Goal: Information Seeking & Learning: Learn about a topic

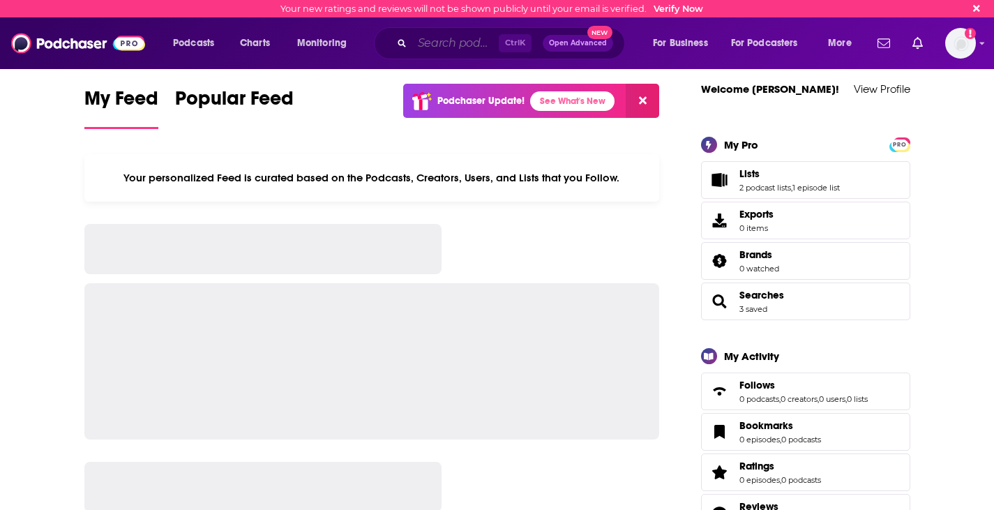
click at [444, 38] on input "Search podcasts, credits, & more..." at bounding box center [455, 43] width 87 height 22
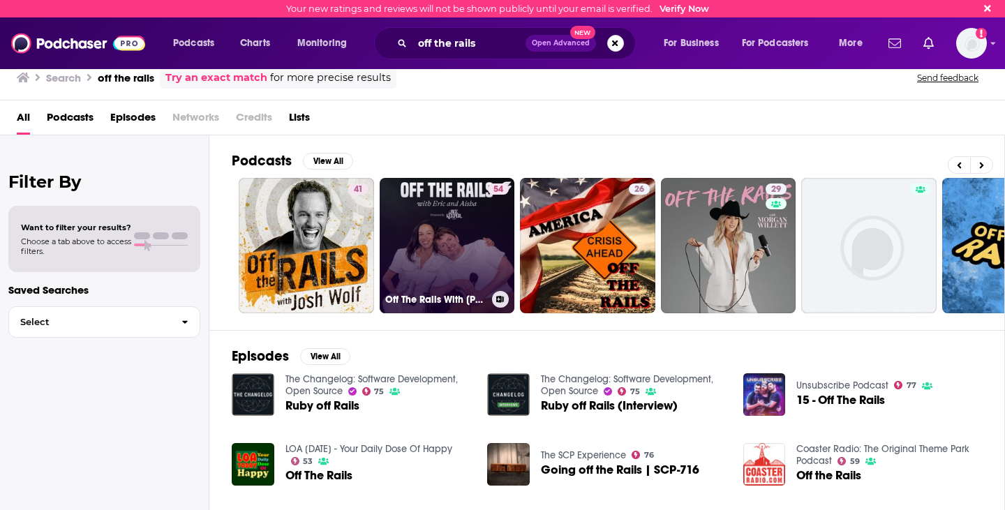
scroll to position [0, 140]
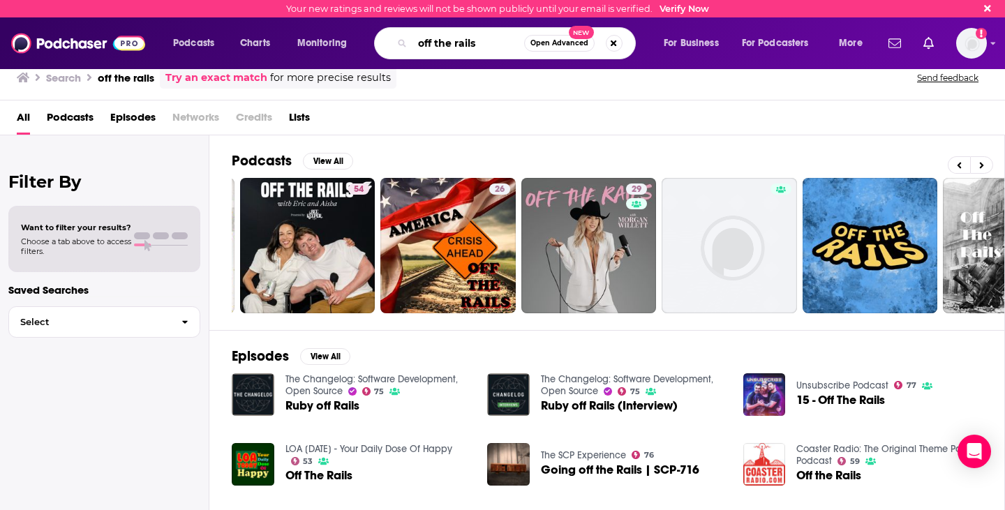
click at [475, 40] on input "off the rails" at bounding box center [468, 43] width 112 height 22
paste input "Off the Rails from the U.S. Faster Payments Council - FPC"
type input "Off the Rails from the U.S. Faster Payments Council - FPC"
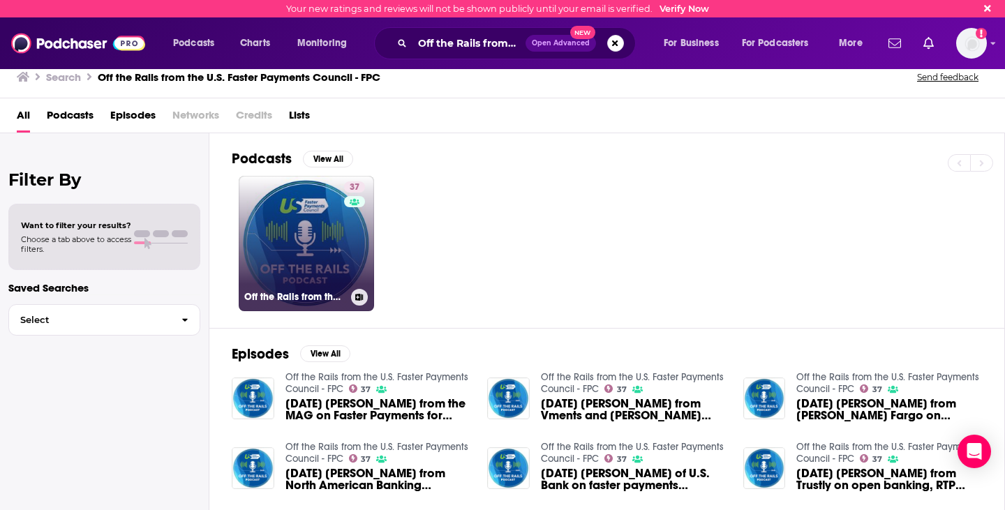
click at [290, 290] on div "Off the Rails from the U.S. Faster Payments Council - FPC" at bounding box center [306, 297] width 124 height 17
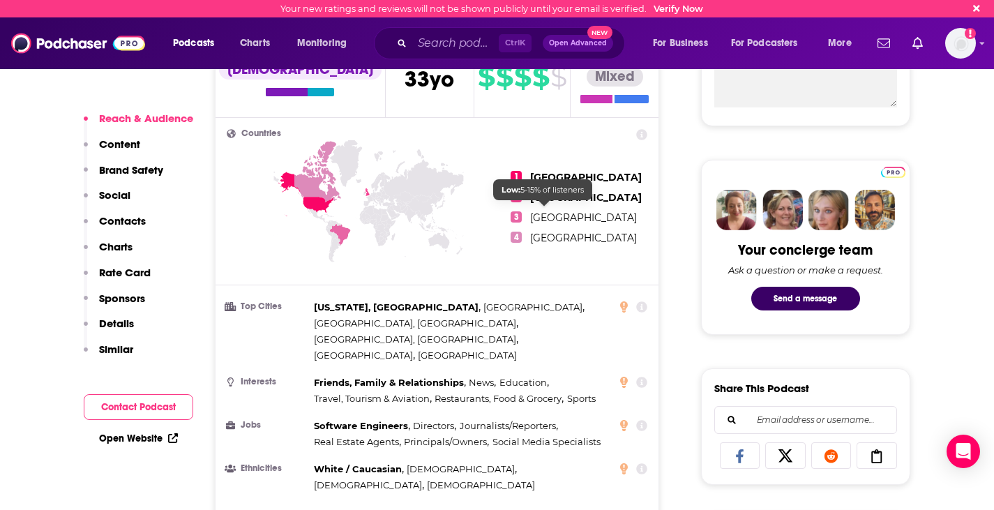
scroll to position [628, 0]
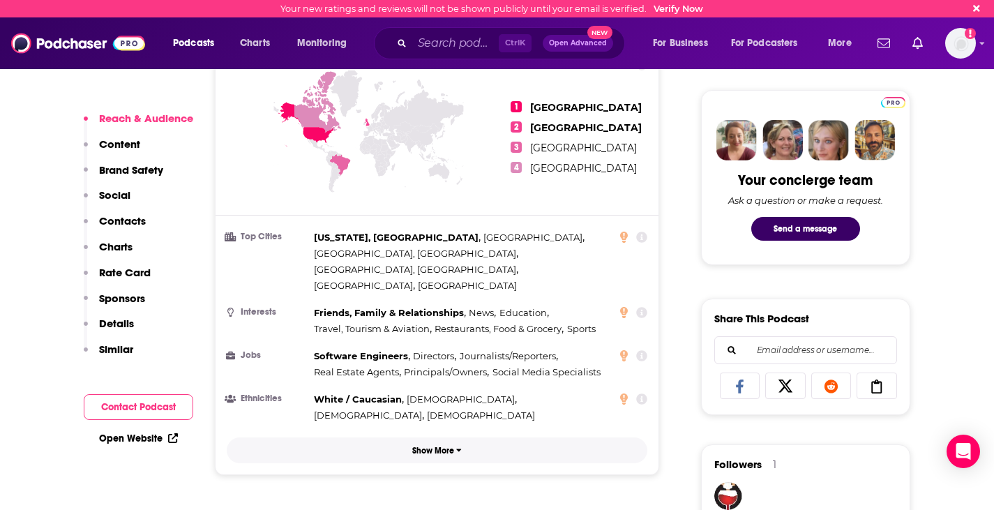
click at [441, 438] on button "Show More" at bounding box center [437, 451] width 421 height 26
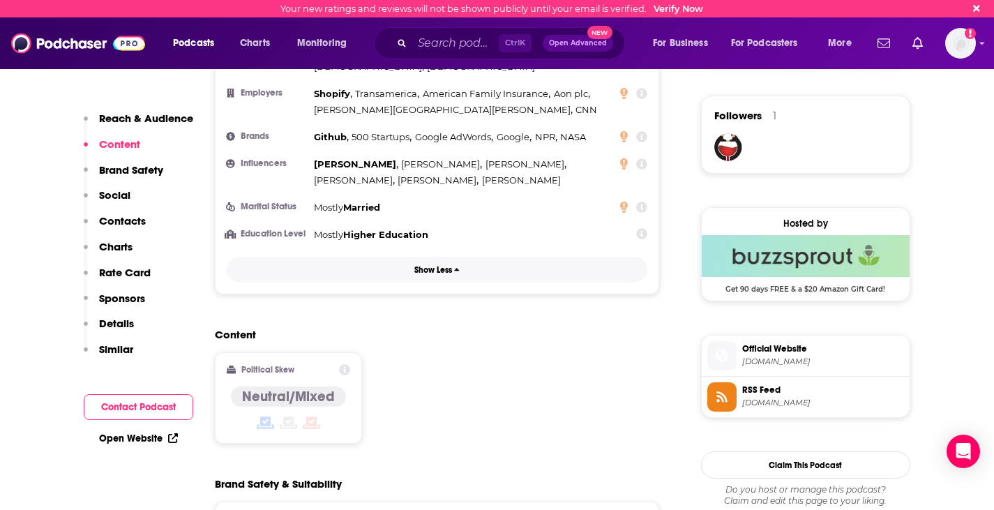
scroll to position [907, 0]
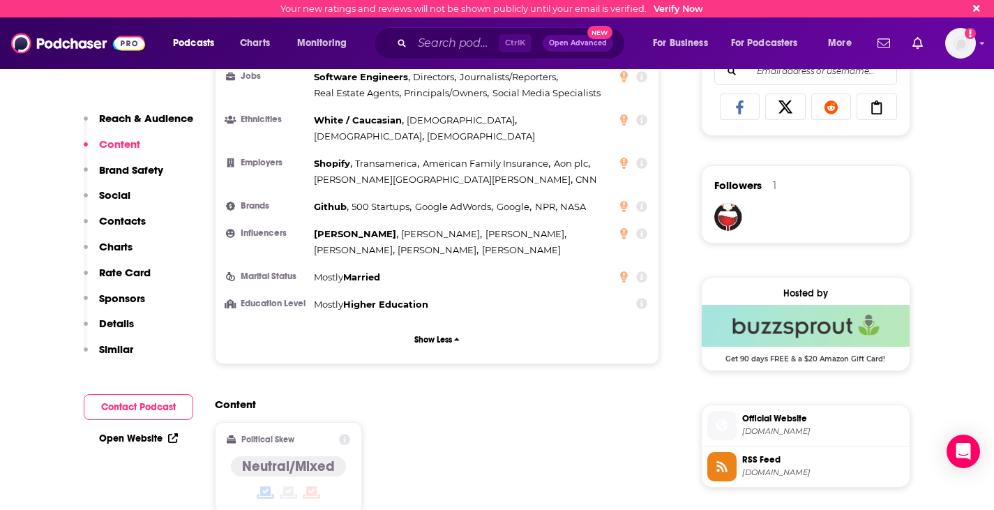
click at [148, 164] on p "Brand Safety" at bounding box center [131, 169] width 64 height 13
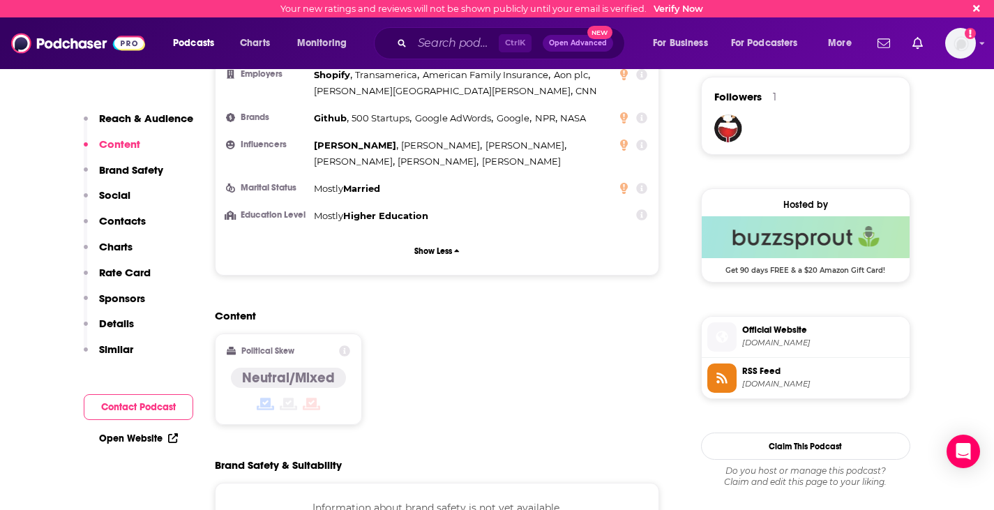
scroll to position [1135, 0]
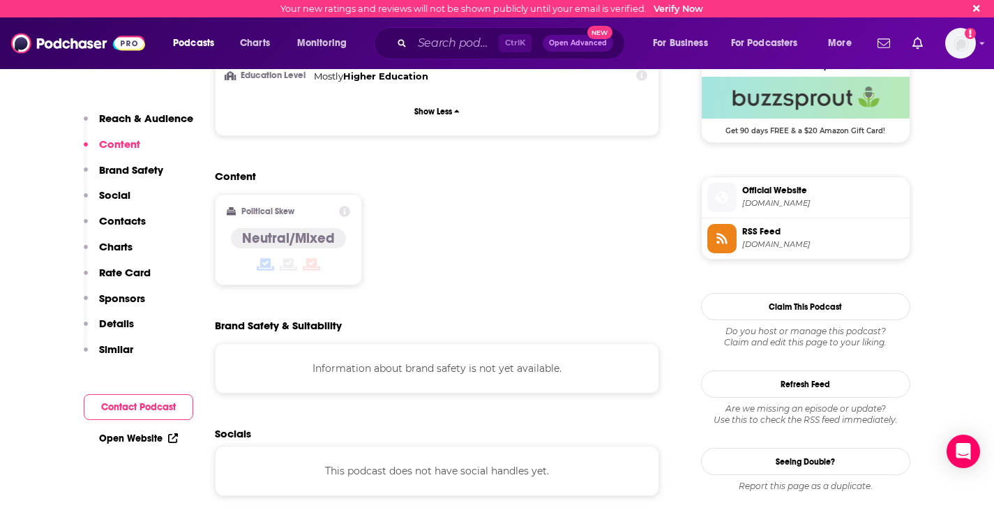
click at [114, 195] on p "Social" at bounding box center [114, 194] width 31 height 13
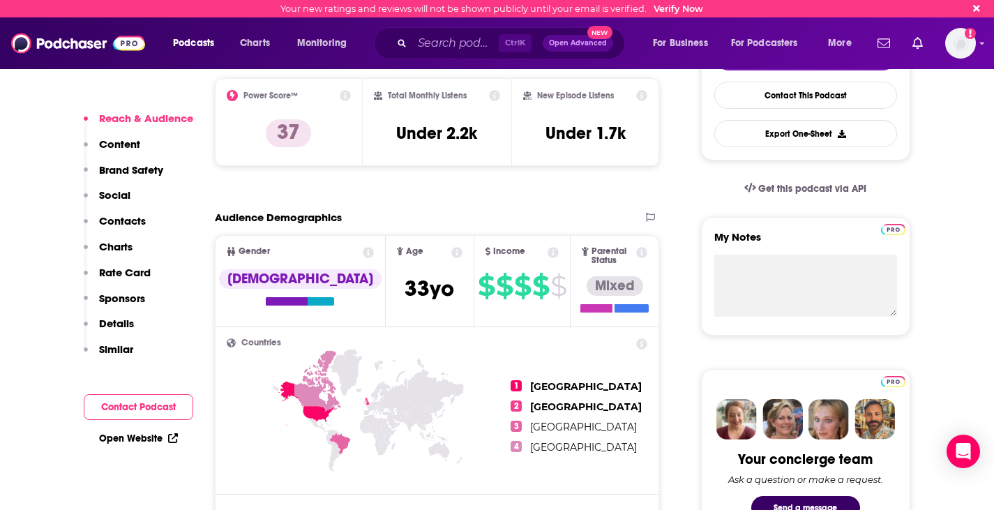
scroll to position [279, 0]
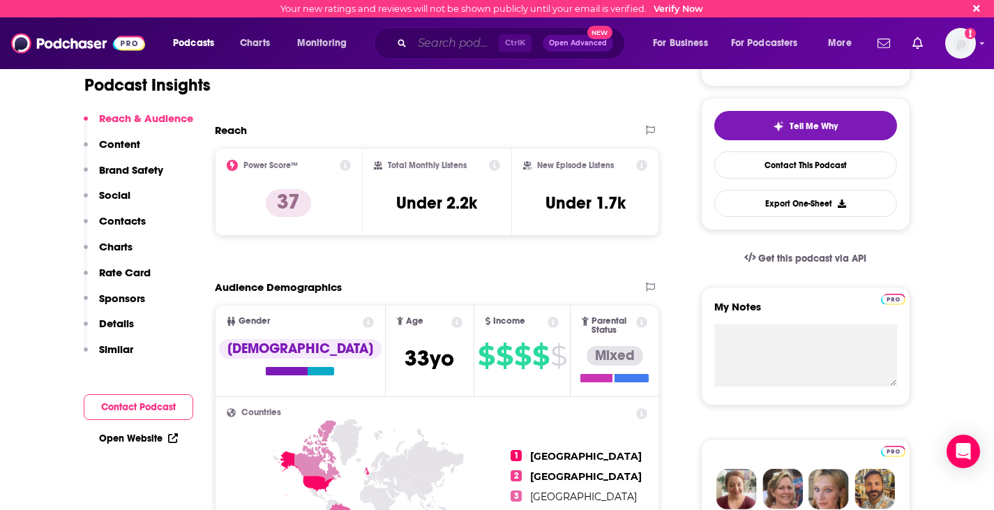
click at [472, 42] on input "Search podcasts, credits, & more..." at bounding box center [455, 43] width 87 height 22
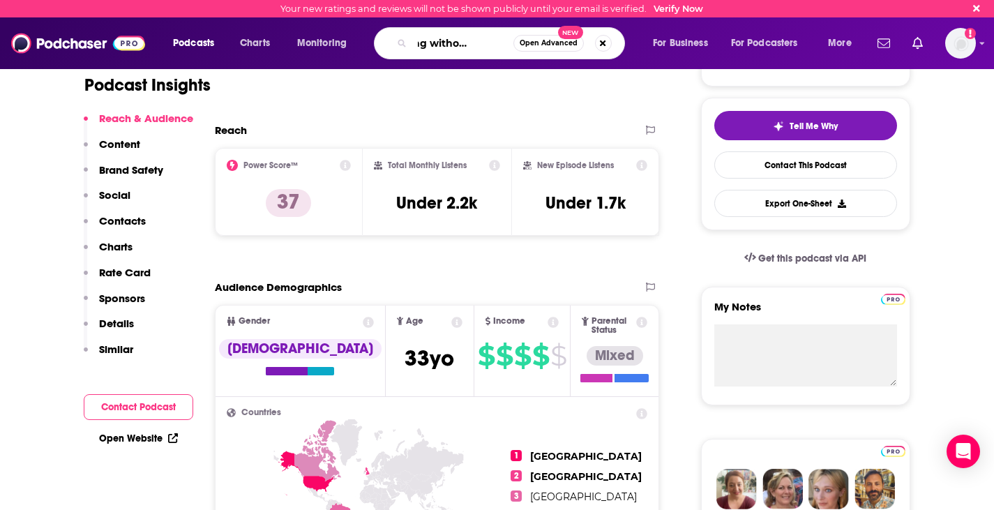
type input "banking without borders"
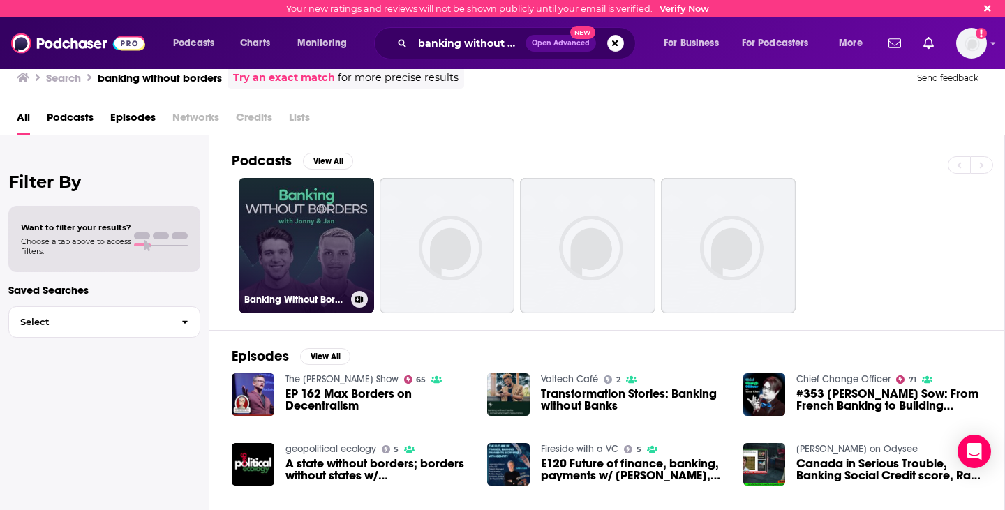
click at [324, 191] on link "Banking Without Borders" at bounding box center [306, 245] width 135 height 135
